Goal: Navigation & Orientation: Understand site structure

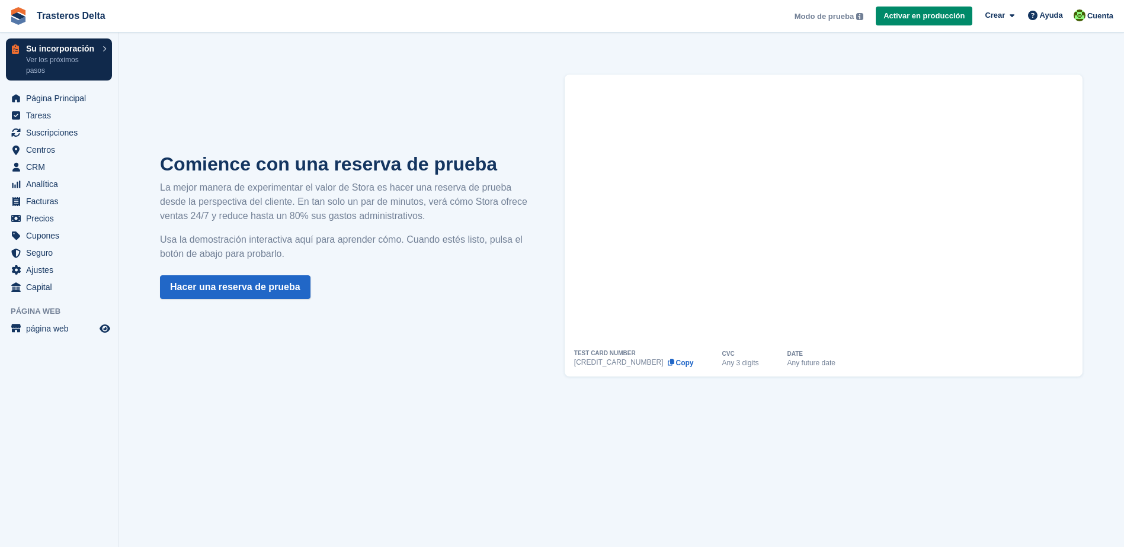
click at [64, 61] on p "Ver los próximos pasos" at bounding box center [61, 64] width 70 height 21
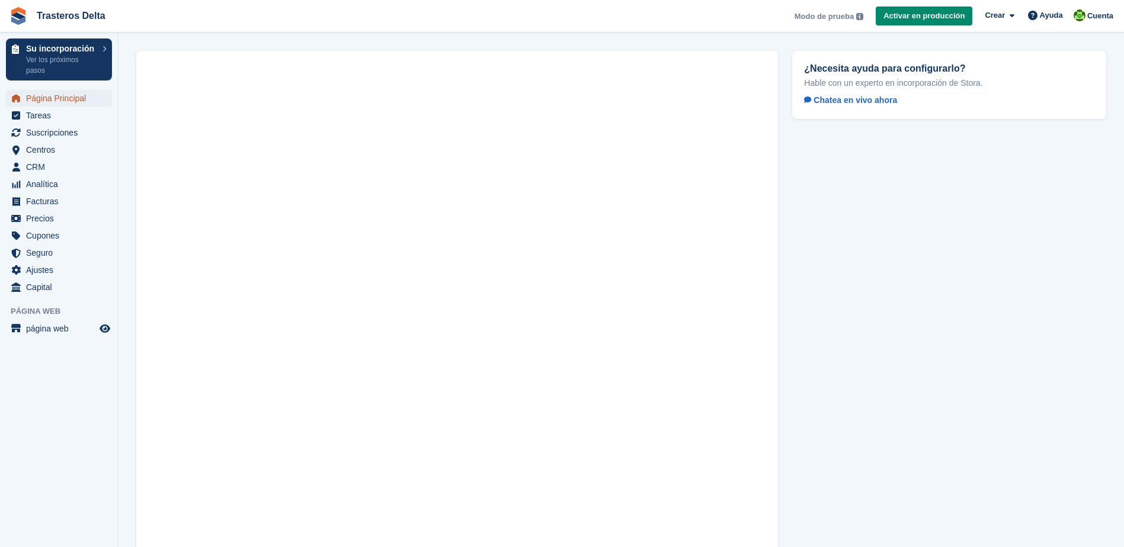
click at [70, 97] on span "Página Principal" at bounding box center [61, 98] width 71 height 17
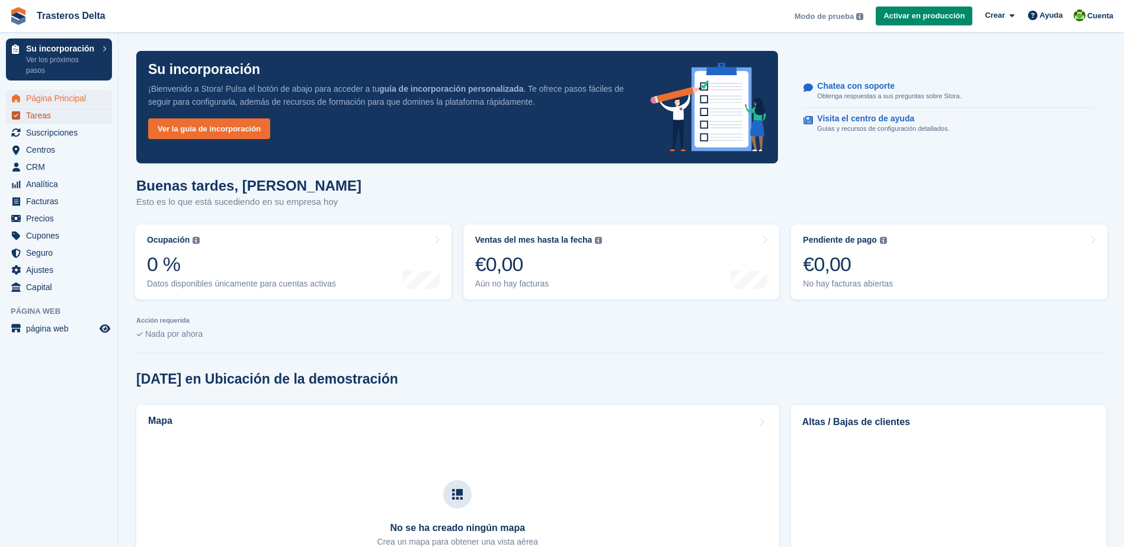
click at [37, 121] on span "Tareas" at bounding box center [61, 115] width 71 height 17
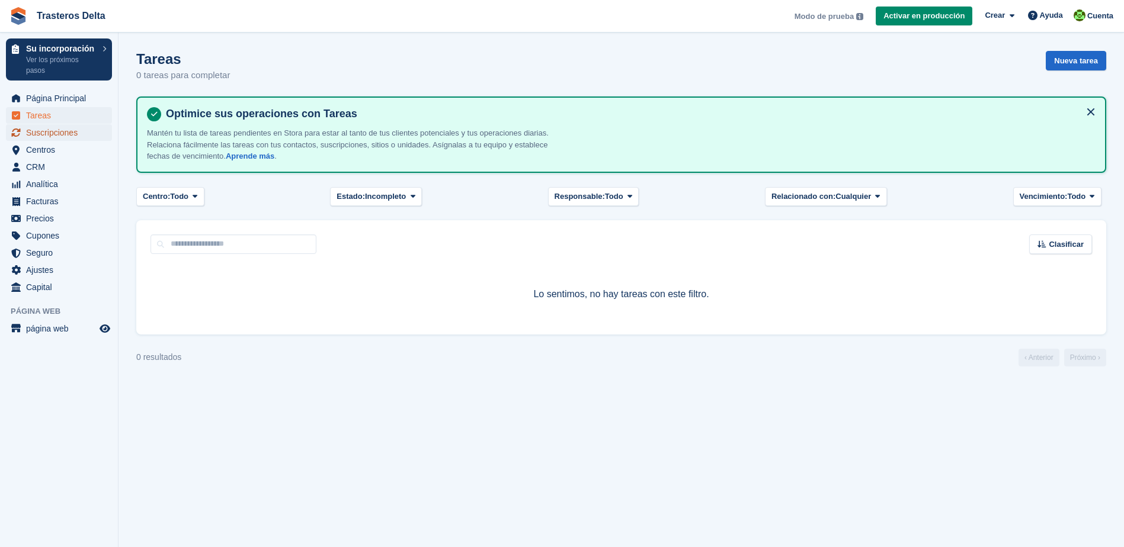
click at [44, 133] on span "Suscripciones" at bounding box center [61, 132] width 71 height 17
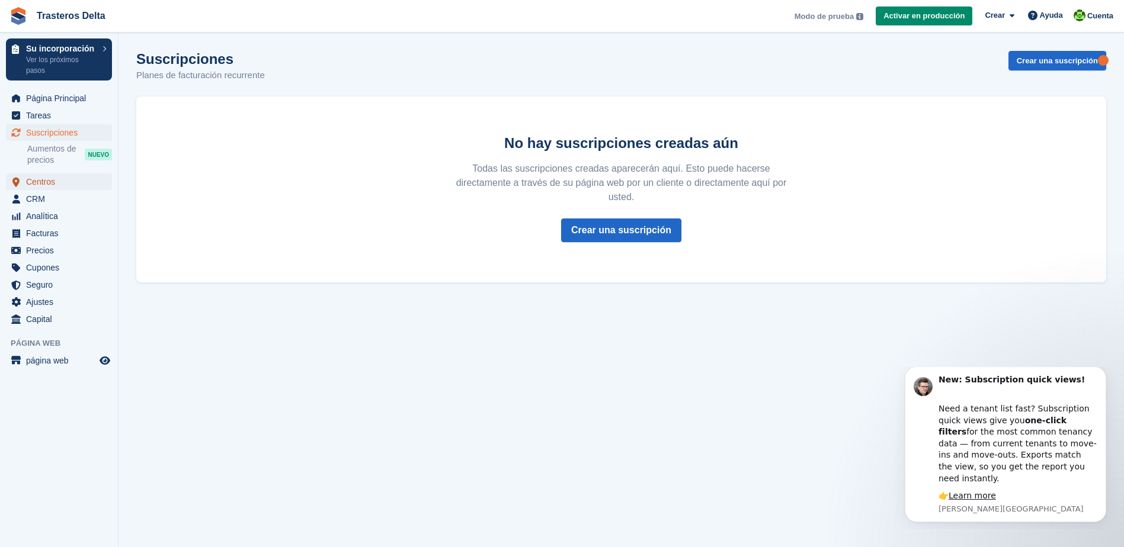
click at [38, 179] on span "Centros" at bounding box center [61, 182] width 71 height 17
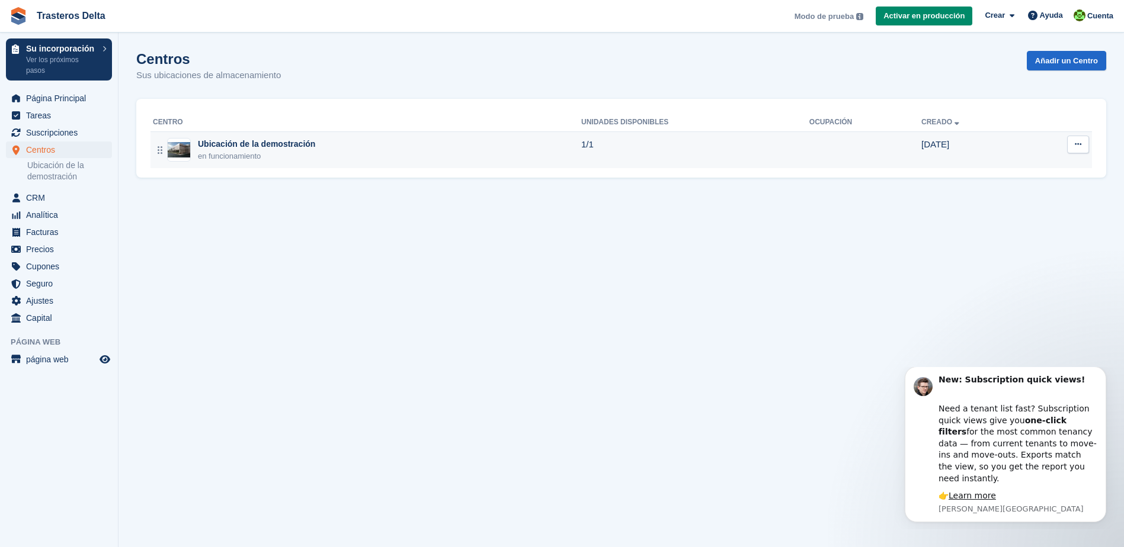
click at [177, 146] on img at bounding box center [179, 149] width 23 height 15
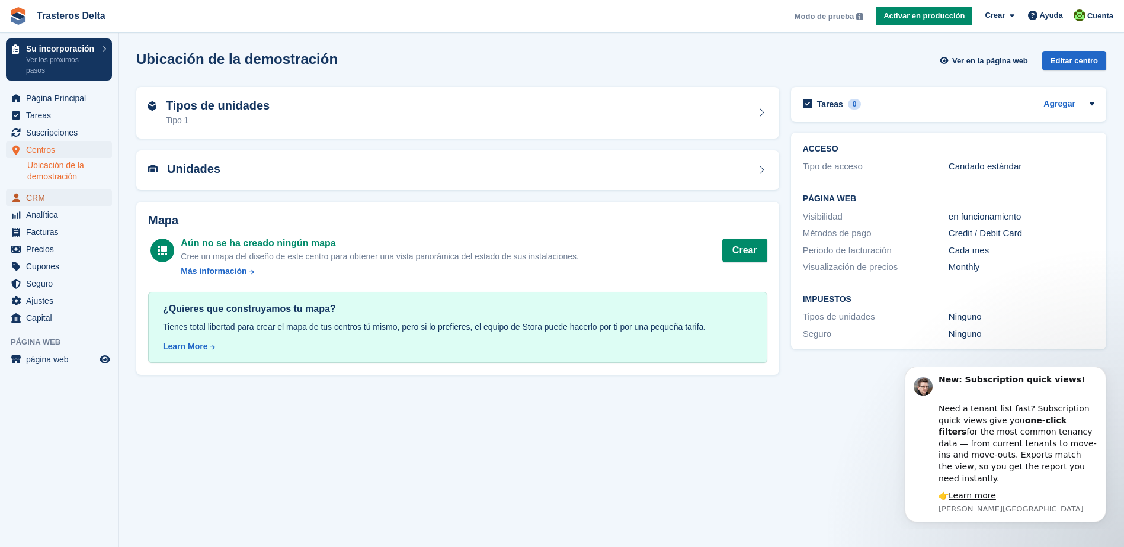
click at [28, 193] on span "CRM" at bounding box center [61, 198] width 71 height 17
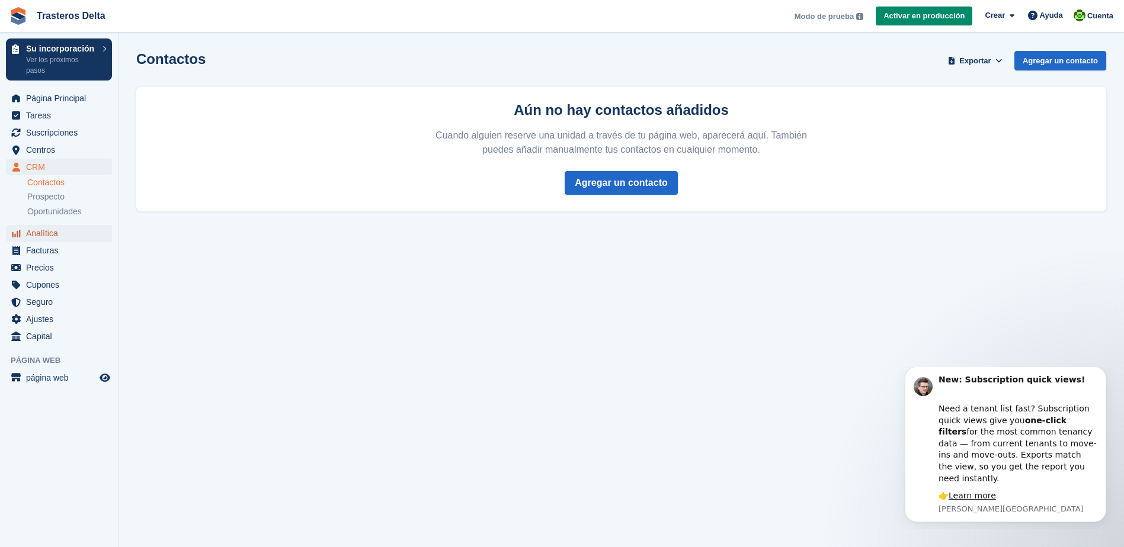
click at [35, 236] on span "Analítica" at bounding box center [61, 233] width 71 height 17
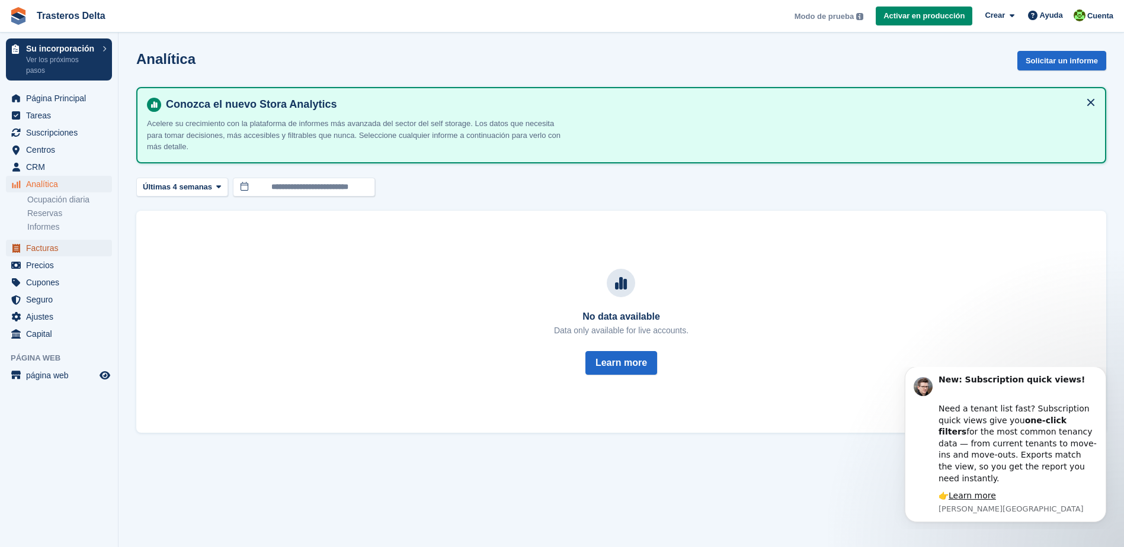
click at [44, 247] on span "Facturas" at bounding box center [61, 248] width 71 height 17
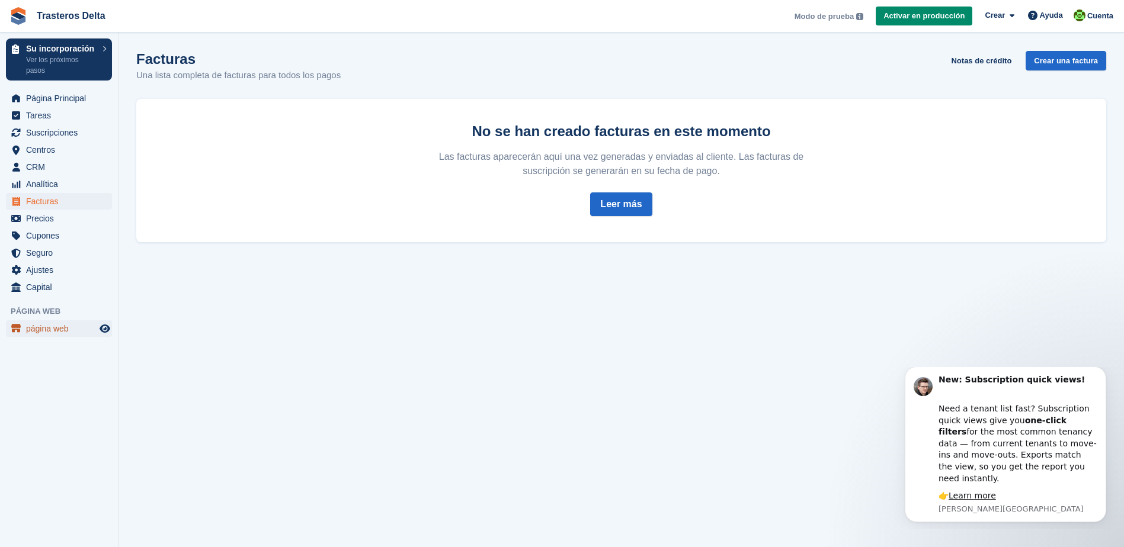
click at [46, 329] on span "página web" at bounding box center [61, 328] width 71 height 17
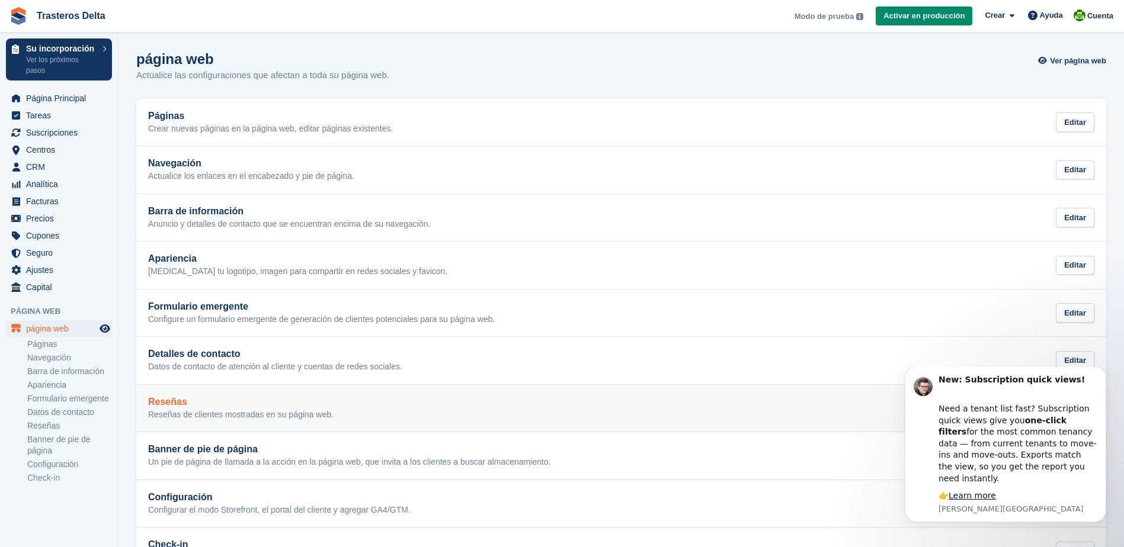
scroll to position [46, 0]
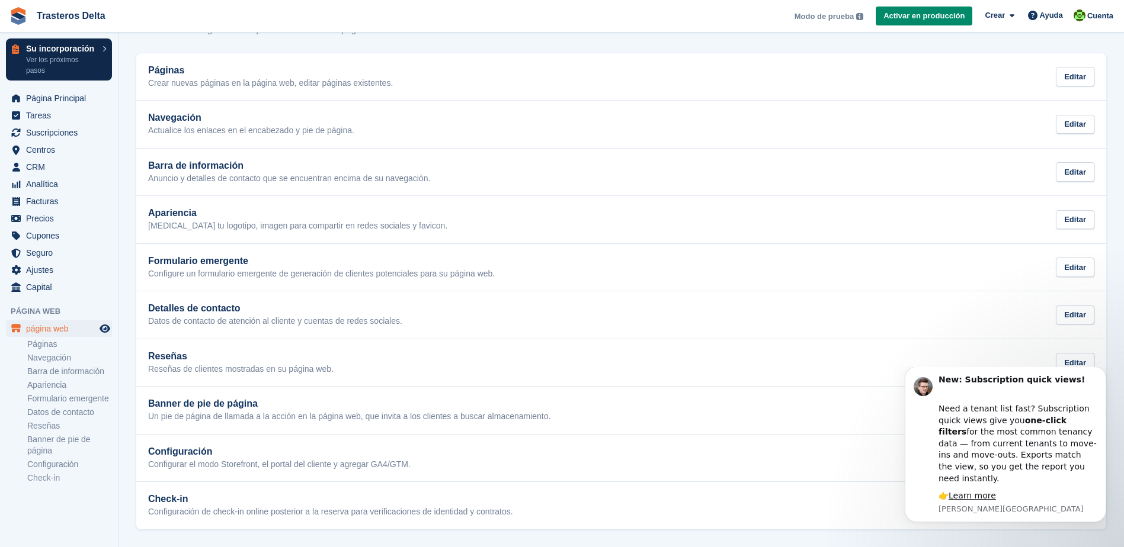
click at [73, 46] on p "Su incorporación" at bounding box center [61, 48] width 70 height 8
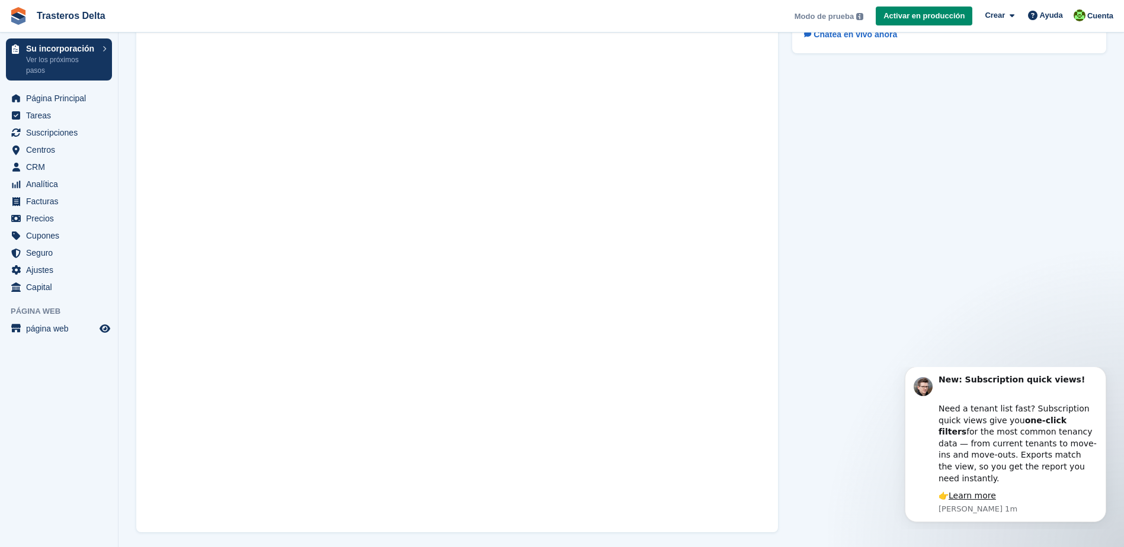
scroll to position [69, 0]
